Goal: Check status: Check status

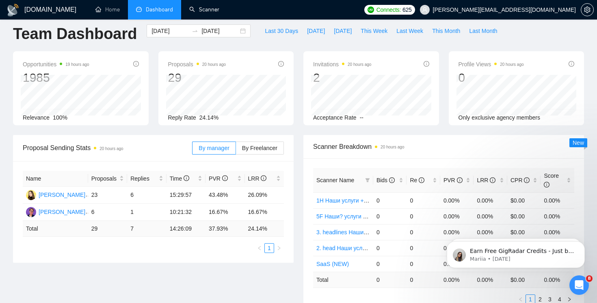
click at [219, 6] on link "Scanner" at bounding box center [204, 9] width 30 height 7
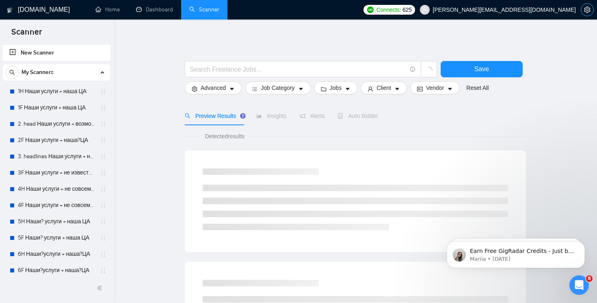
click at [582, 7] on span "setting" at bounding box center [587, 10] width 12 height 7
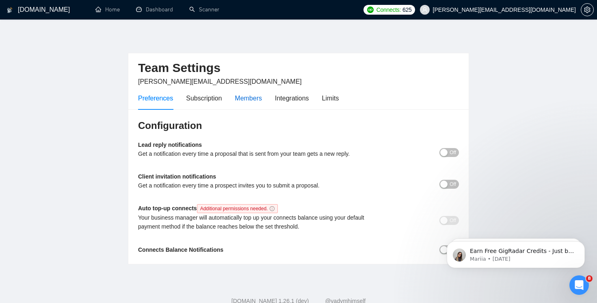
click at [257, 98] on div "Members" at bounding box center [248, 98] width 27 height 10
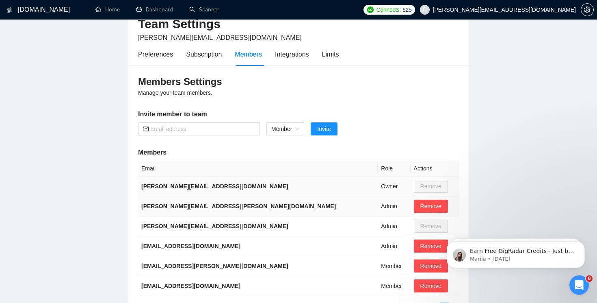
scroll to position [52, 0]
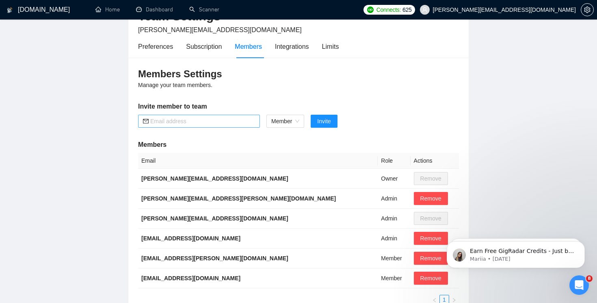
click at [232, 121] on input "text" at bounding box center [202, 121] width 105 height 9
paste input "[EMAIL_ADDRESS][DOMAIN_NAME]"
type input "[EMAIL_ADDRESS][DOMAIN_NAME]"
click at [331, 118] on span "Invite" at bounding box center [323, 121] width 13 height 9
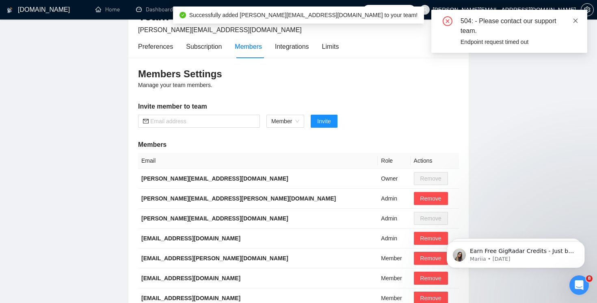
click at [575, 21] on icon "close" at bounding box center [576, 20] width 4 height 4
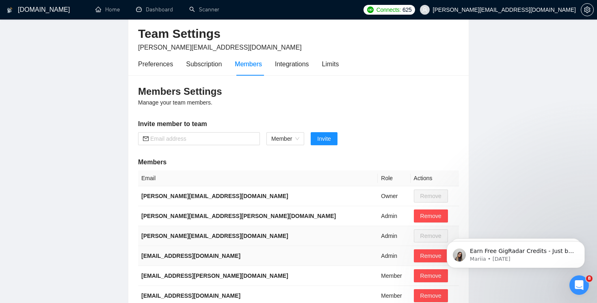
scroll to position [0, 0]
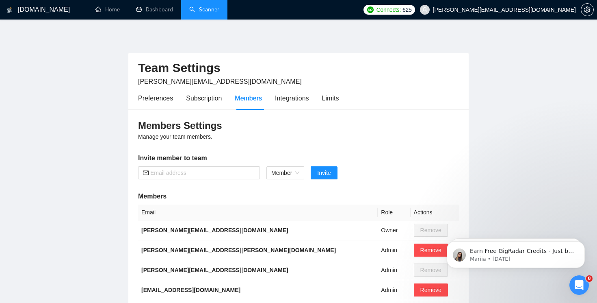
click at [204, 13] on link "Scanner" at bounding box center [204, 9] width 30 height 7
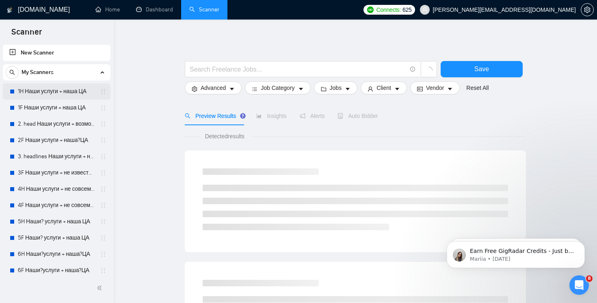
click at [65, 97] on link "1H Наши услуги + наша ЦА" at bounding box center [56, 91] width 77 height 16
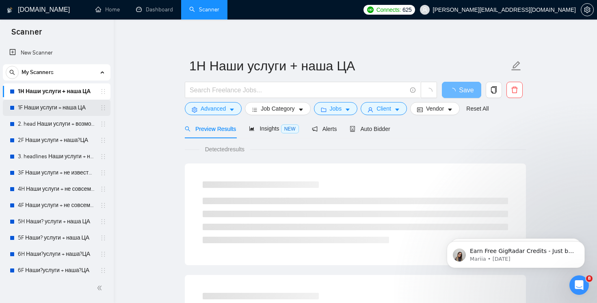
click at [58, 110] on link "1F Наши услуги + наша ЦА" at bounding box center [56, 108] width 77 height 16
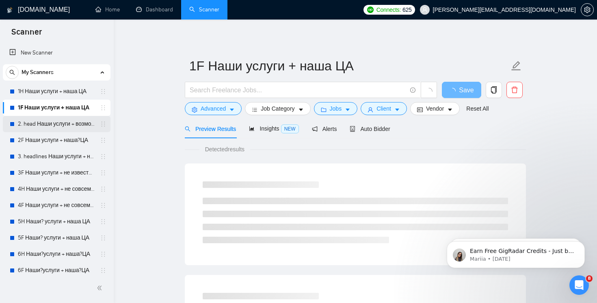
click at [54, 122] on link "2. head Наши услуги + возможно наша ЦА" at bounding box center [56, 124] width 77 height 16
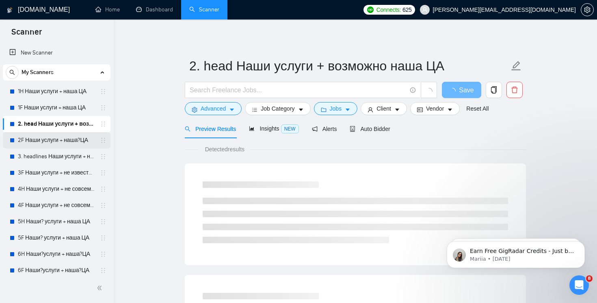
click at [54, 144] on link "2F Наши услуги + наша?ЦА" at bounding box center [56, 140] width 77 height 16
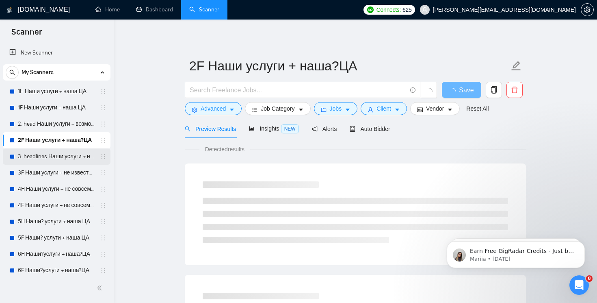
click at [51, 154] on link "3. headlines Наши услуги + не известна ЦА (минус наша ЦА)" at bounding box center [56, 156] width 77 height 16
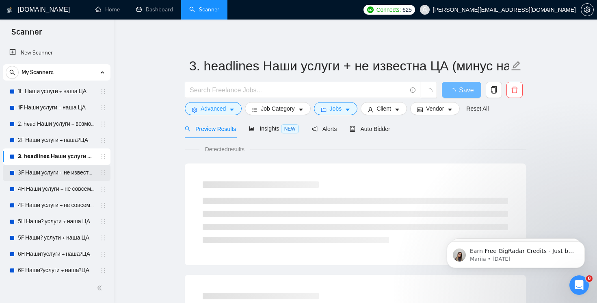
click at [50, 169] on link "3F Наши услуги + не известна ЦА (минус наша ЦА)" at bounding box center [56, 173] width 77 height 16
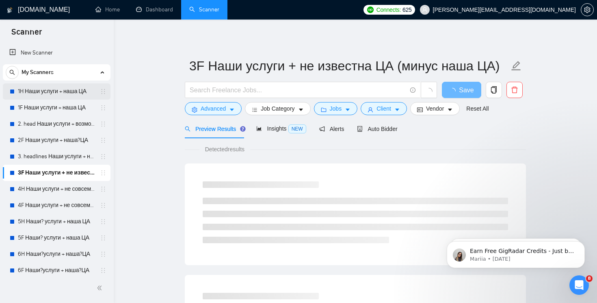
click at [63, 91] on link "1H Наши услуги + наша ЦА" at bounding box center [56, 91] width 77 height 16
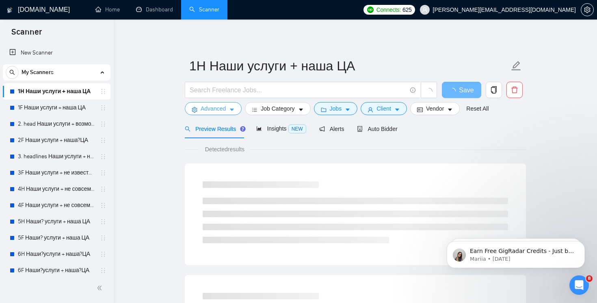
click at [233, 110] on icon "caret-down" at bounding box center [232, 110] width 4 height 2
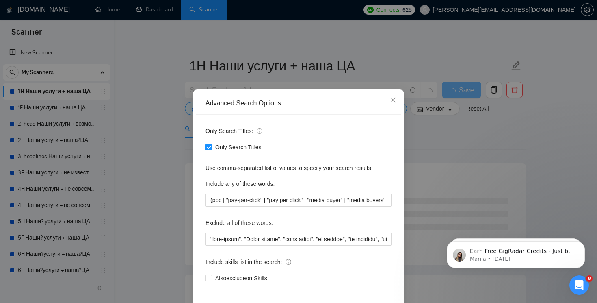
click at [152, 154] on div "Advanced Search Options Only Search Titles: Only Search Titles Use comma-separa…" at bounding box center [298, 151] width 597 height 303
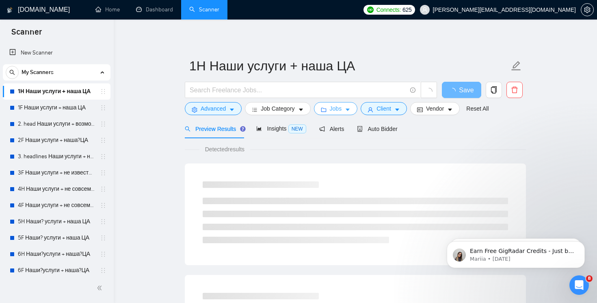
click at [349, 107] on icon "caret-down" at bounding box center [348, 110] width 6 height 6
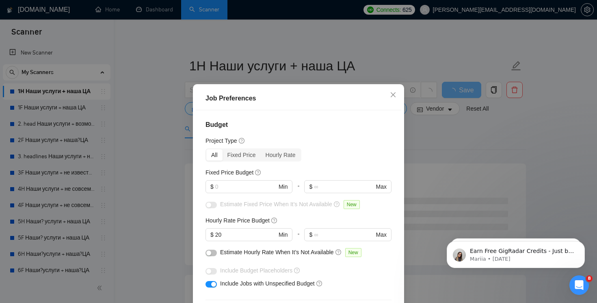
click at [124, 165] on div "Job Preferences Budget Project Type All Fixed Price Hourly Rate Fixed Price Bud…" at bounding box center [298, 151] width 597 height 303
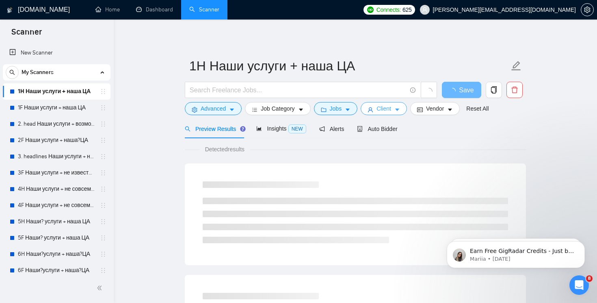
click at [399, 110] on icon "caret-down" at bounding box center [397, 110] width 6 height 6
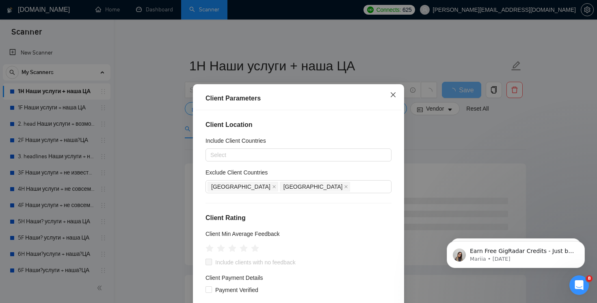
click at [393, 96] on icon "close" at bounding box center [393, 94] width 7 height 7
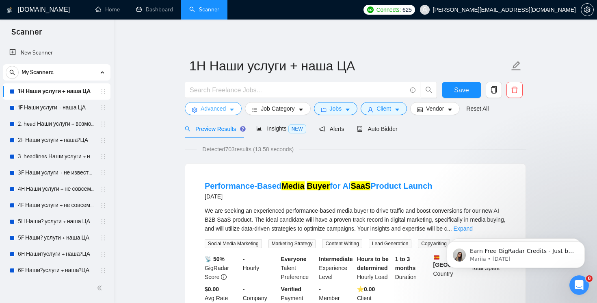
click at [230, 109] on icon "caret-down" at bounding box center [232, 110] width 6 height 6
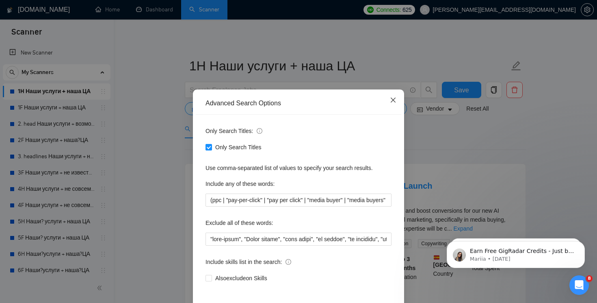
click at [392, 97] on icon "close" at bounding box center [393, 100] width 7 height 7
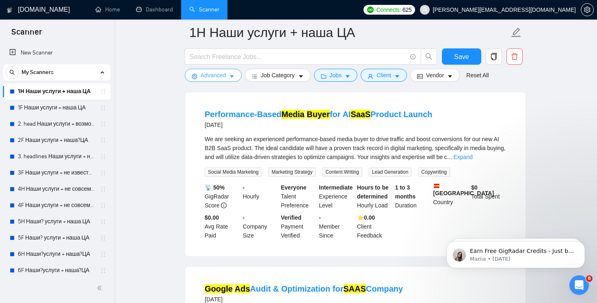
scroll to position [54, 0]
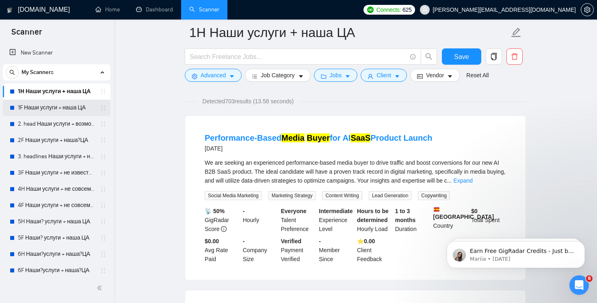
click at [46, 106] on link "1F Наши услуги + наша ЦА" at bounding box center [56, 108] width 77 height 16
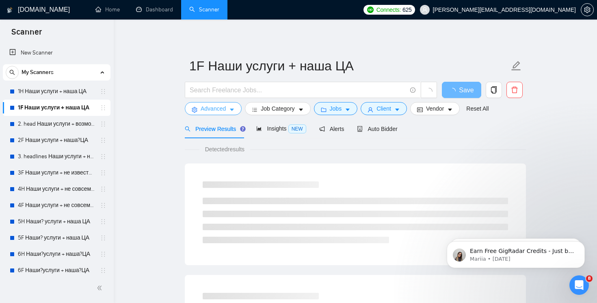
click at [229, 108] on button "Advanced" at bounding box center [213, 108] width 57 height 13
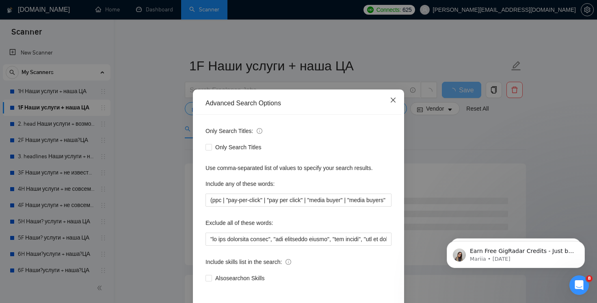
click at [396, 98] on icon "close" at bounding box center [393, 100] width 7 height 7
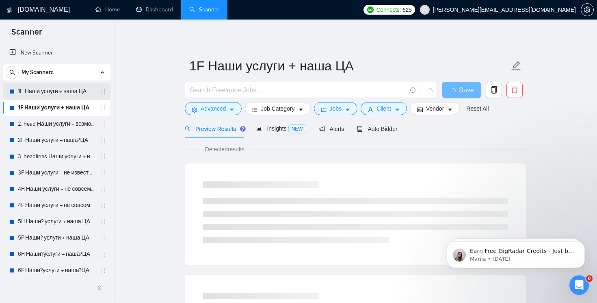
click at [63, 88] on link "1H Наши услуги + наша ЦА" at bounding box center [56, 91] width 77 height 16
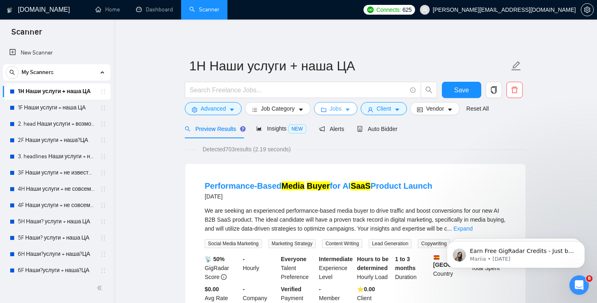
click at [345, 113] on button "Jobs" at bounding box center [336, 108] width 44 height 13
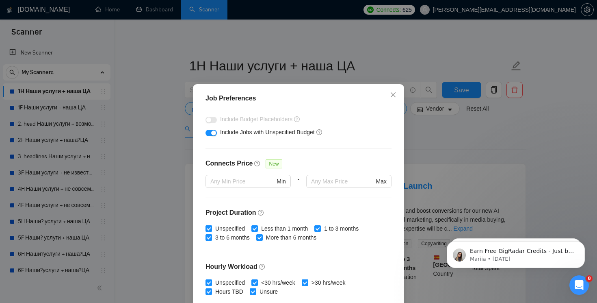
scroll to position [106, 0]
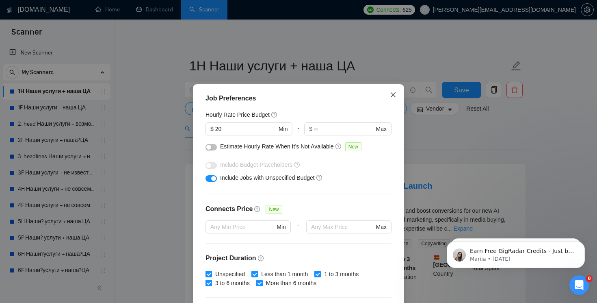
click at [394, 97] on icon "close" at bounding box center [393, 94] width 7 height 7
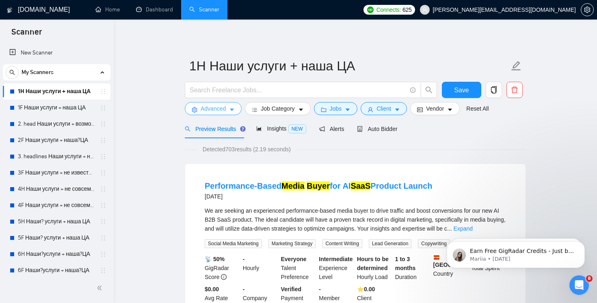
click at [235, 111] on icon "caret-down" at bounding box center [232, 110] width 6 height 6
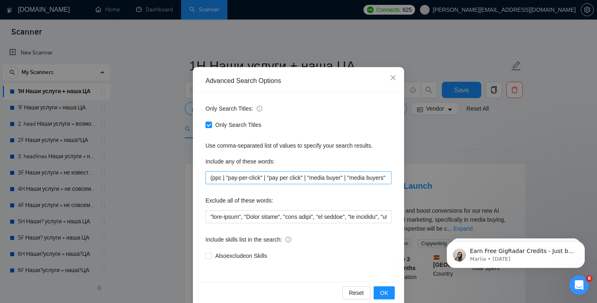
scroll to position [35, 0]
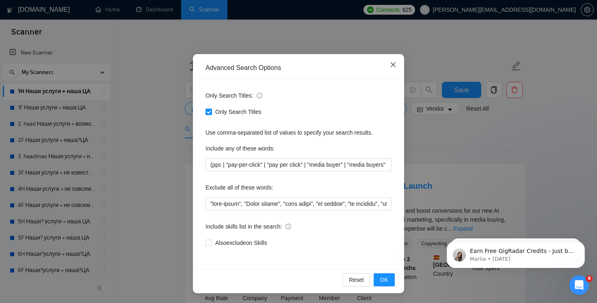
click at [392, 66] on icon "close" at bounding box center [393, 64] width 7 height 7
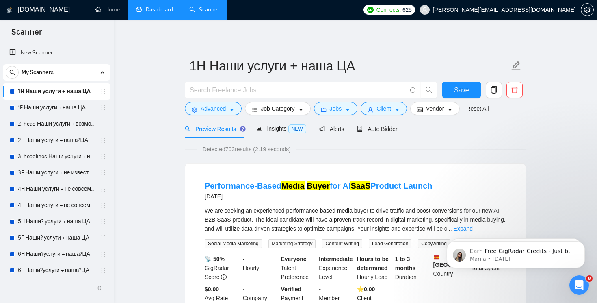
click at [155, 9] on link "Dashboard" at bounding box center [154, 9] width 37 height 7
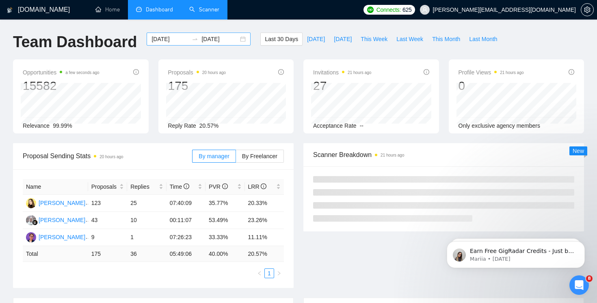
click at [227, 41] on input "[DATE]" at bounding box center [220, 39] width 37 height 9
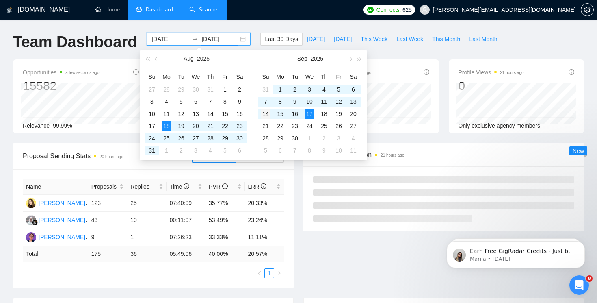
type input "[DATE]"
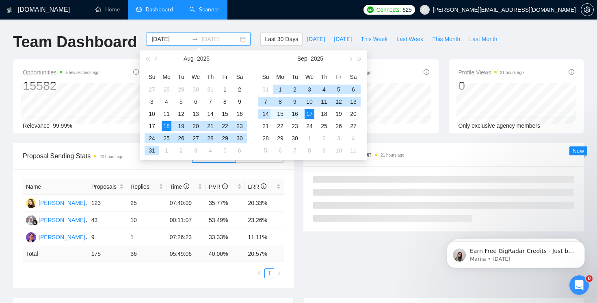
click at [265, 113] on div "14" at bounding box center [266, 114] width 10 height 10
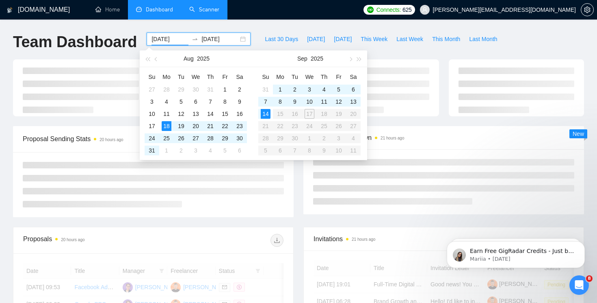
click at [312, 113] on table "Su Mo Tu We Th Fr Sa 31 1 2 3 4 5 6 7 8 9 10 11 12 13 14 15 16 17 18 19 20 21 2…" at bounding box center [309, 113] width 102 height 86
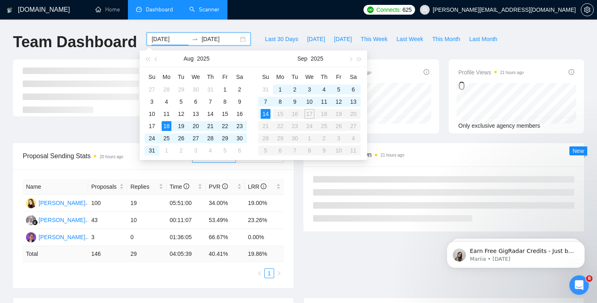
click at [147, 43] on div "[DATE] [DATE]" at bounding box center [199, 39] width 104 height 13
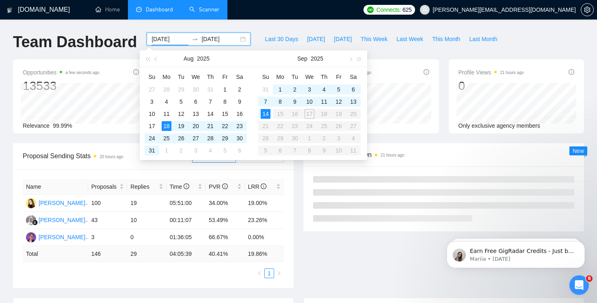
click at [152, 40] on input "[DATE]" at bounding box center [170, 39] width 37 height 9
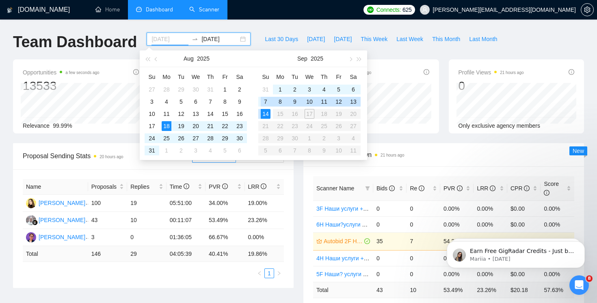
type input "[DATE]"
click at [267, 110] on div "14" at bounding box center [266, 114] width 10 height 10
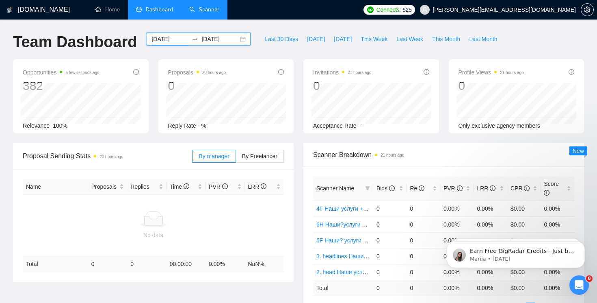
click at [221, 41] on input "[DATE]" at bounding box center [220, 39] width 37 height 9
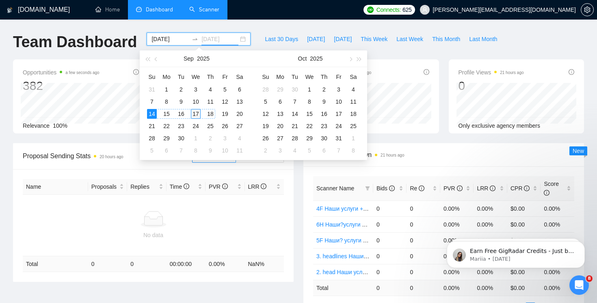
type input "[DATE]"
click at [192, 114] on div "17" at bounding box center [196, 114] width 10 height 10
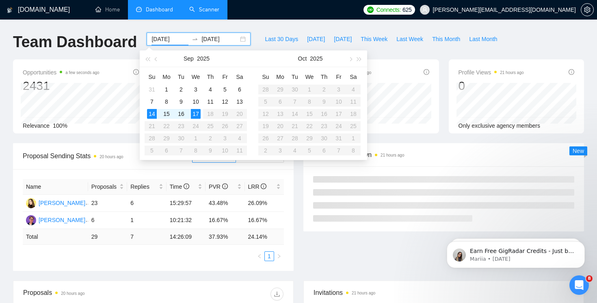
click at [169, 42] on input "[DATE]" at bounding box center [170, 39] width 37 height 9
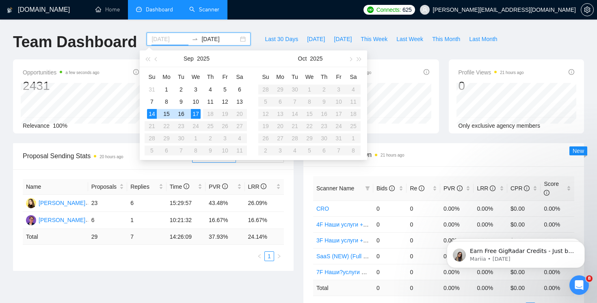
click at [152, 114] on div "14" at bounding box center [152, 114] width 10 height 10
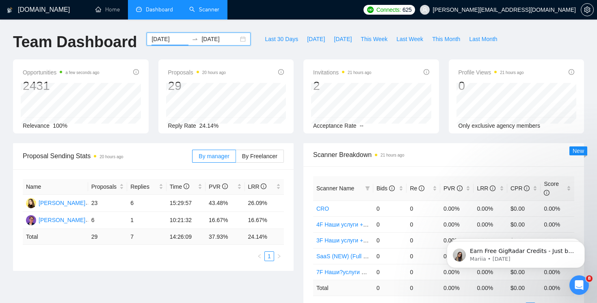
click at [235, 38] on div "[DATE] [DATE]" at bounding box center [199, 39] width 104 height 13
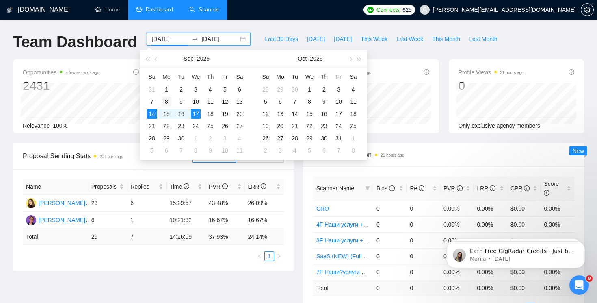
type input "[DATE]"
click at [166, 100] on div "8" at bounding box center [167, 102] width 10 height 10
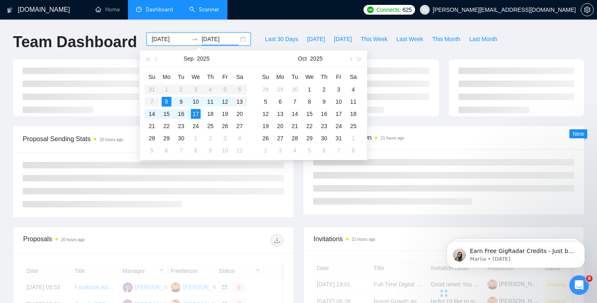
type input "[DATE]"
click at [240, 100] on div "13" at bounding box center [240, 102] width 10 height 10
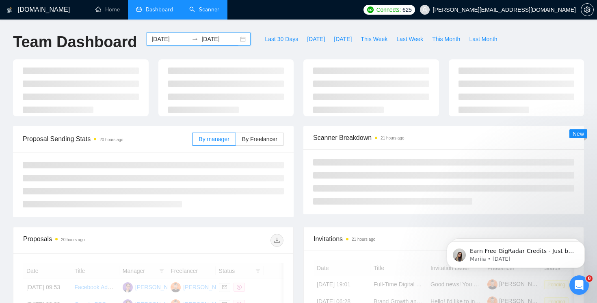
click at [259, 26] on div "[DOMAIN_NAME] Home Dashboard Scanner Connects: 625 [PERSON_NAME][EMAIL_ADDRESS]…" at bounding box center [298, 290] width 597 height 581
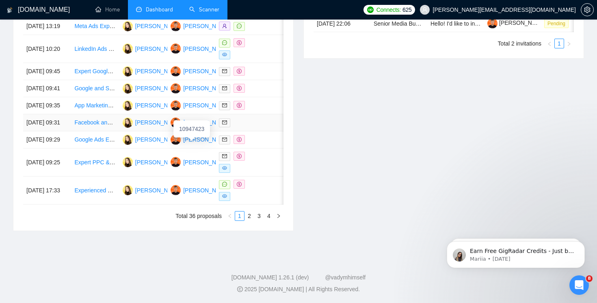
scroll to position [392, 0]
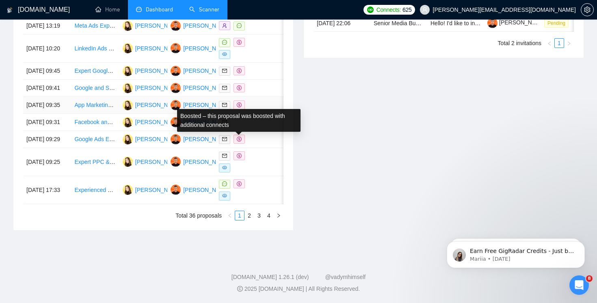
click at [239, 107] on icon "dollar" at bounding box center [239, 104] width 5 height 5
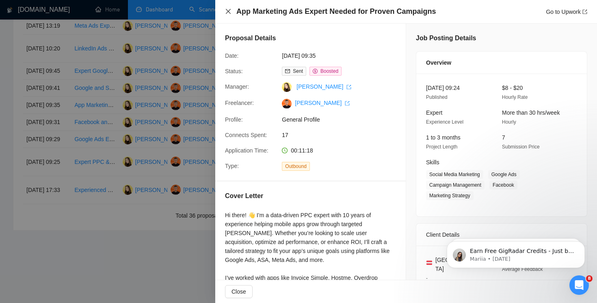
click at [228, 9] on icon "close" at bounding box center [228, 11] width 7 height 7
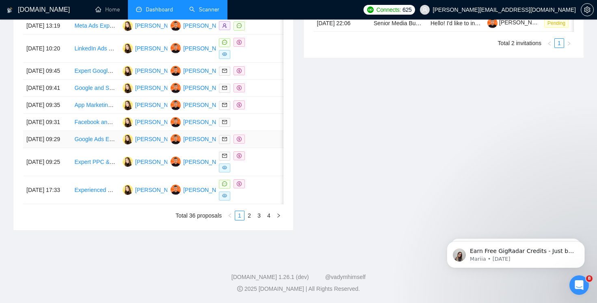
click at [239, 148] on td at bounding box center [240, 139] width 48 height 17
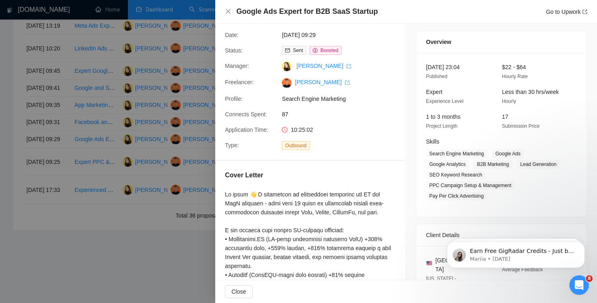
scroll to position [0, 0]
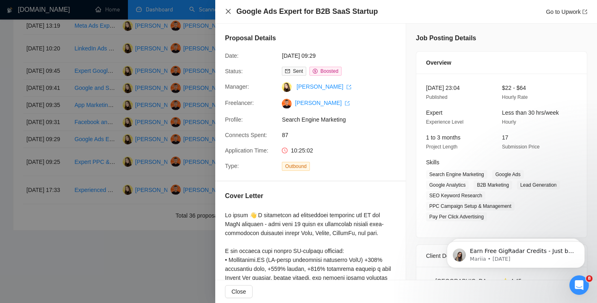
click at [226, 14] on icon "close" at bounding box center [228, 11] width 5 height 5
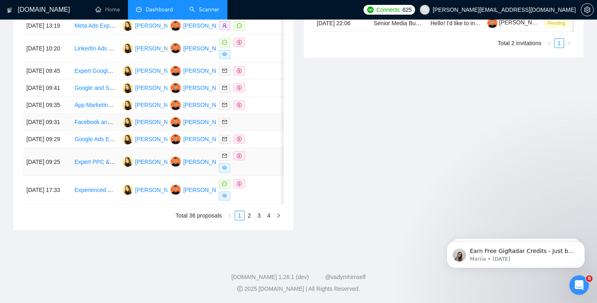
scroll to position [387, 0]
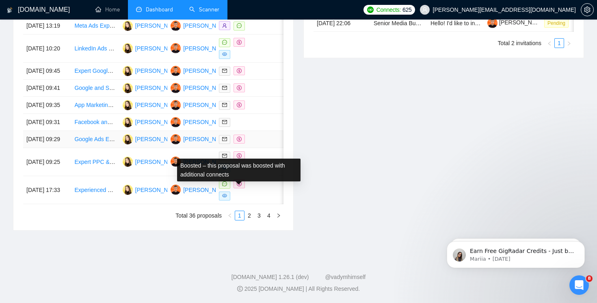
click at [239, 141] on icon "dollar" at bounding box center [239, 139] width 5 height 5
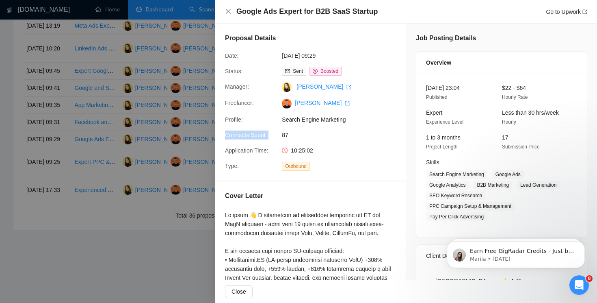
drag, startPoint x: 302, startPoint y: 130, endPoint x: 216, endPoint y: 138, distance: 86.5
click at [216, 138] on div "Proposal Details Date: [DATE] 09:29 Status: Sent Boosted Manager: [PERSON_NAME]…" at bounding box center [310, 102] width 191 height 157
drag, startPoint x: 302, startPoint y: 136, endPoint x: 225, endPoint y: 137, distance: 77.6
click at [224, 137] on div "Connects Spent: 87" at bounding box center [307, 134] width 171 height 9
click at [228, 13] on icon "close" at bounding box center [228, 11] width 7 height 7
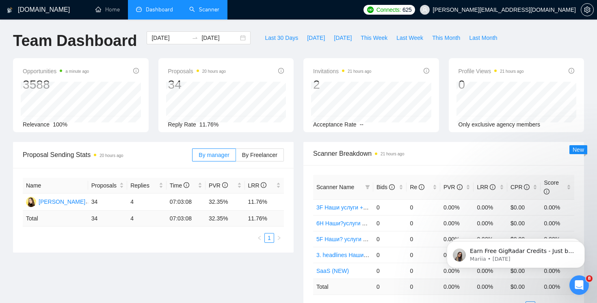
scroll to position [0, 0]
